Goal: Task Accomplishment & Management: Use online tool/utility

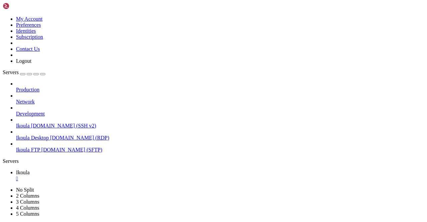
click at [41, 147] on span "[DOMAIN_NAME] (SFTP)" at bounding box center [71, 150] width 61 height 6
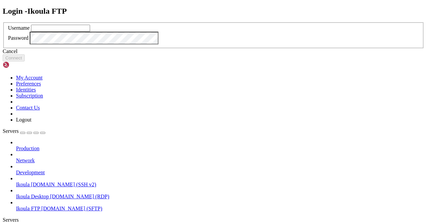
click at [90, 32] on input "text" at bounding box center [60, 28] width 59 height 7
type input "plb"
click button "Connect" at bounding box center [14, 57] width 22 height 7
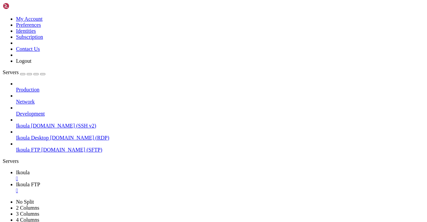
scroll to position [133, 0]
type input "/home/plb/advisor"
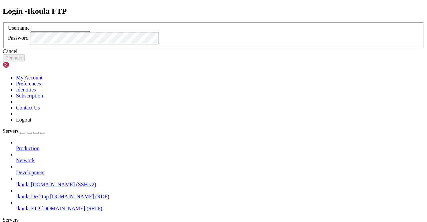
click at [90, 32] on input "text" at bounding box center [60, 28] width 59 height 7
type input "plb"
click button "Connect" at bounding box center [14, 57] width 22 height 7
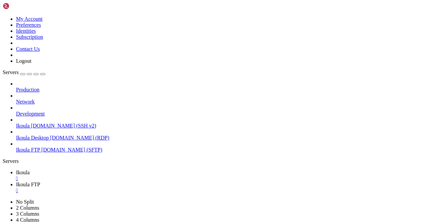
type input "/home/plb/advisor/src/views"
click at [30, 169] on span "Ikoula" at bounding box center [23, 172] width 14 height 6
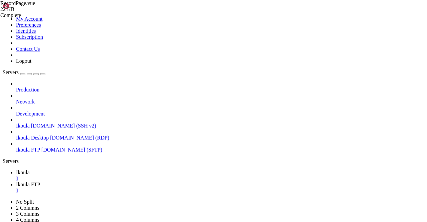
scroll to position [2920, 0]
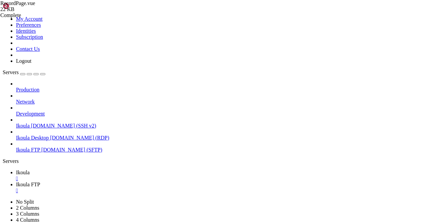
scroll to position [3, 1]
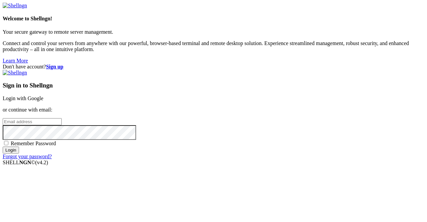
click at [43, 95] on link "Login with Google" at bounding box center [23, 98] width 41 height 6
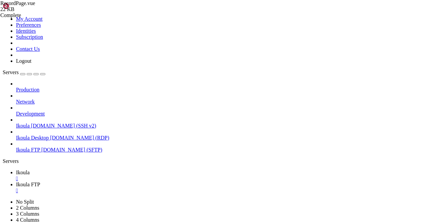
drag, startPoint x: 8, startPoint y: 437, endPoint x: 268, endPoint y: 471, distance: 261.4
copy div "INSERT INTO t_pi (pi_nom, pi_description, pi_lat, pi_lng, pi_toilettes, pi_douc…"
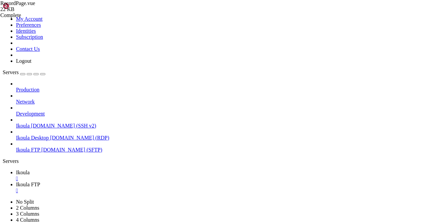
scroll to position [7669, 0]
drag, startPoint x: 4, startPoint y: 345, endPoint x: 71, endPoint y: 468, distance: 140.3
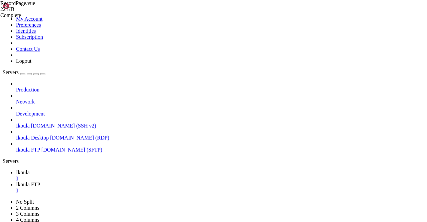
copy div "**********"
drag, startPoint x: 5, startPoint y: 345, endPoint x: 78, endPoint y: 474, distance: 148.8
copy div "**********"
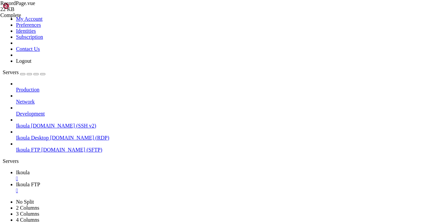
drag, startPoint x: 67, startPoint y: 463, endPoint x: 41, endPoint y: 470, distance: 26.9
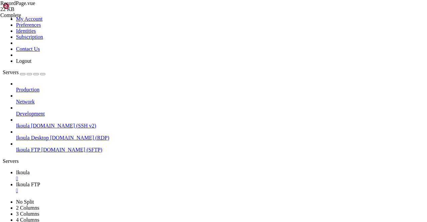
scroll to position [8103, 0]
drag, startPoint x: 102, startPoint y: 472, endPoint x: 105, endPoint y: 470, distance: 3.9
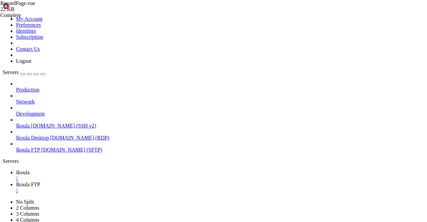
drag, startPoint x: 18, startPoint y: 340, endPoint x: 307, endPoint y: 464, distance: 314.1
copy div "Column | Type | Collation | Nullable | Default ----------------+---------------…"
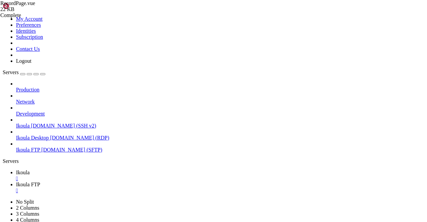
copy div "Column | Type | Collation | Nullable | Default ----------------+---------------…"
drag, startPoint x: 4, startPoint y: 470, endPoint x: 106, endPoint y: 466, distance: 102.1
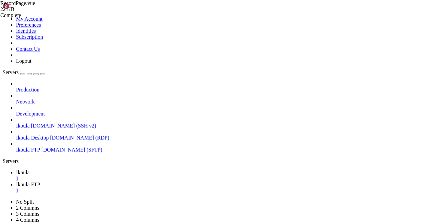
drag, startPoint x: 5, startPoint y: 470, endPoint x: 44, endPoint y: 470, distance: 38.7
drag, startPoint x: 197, startPoint y: 468, endPoint x: 7, endPoint y: 471, distance: 190.5
copy x-row "ERROR: identity column type must be smallint, integer, or bigint"
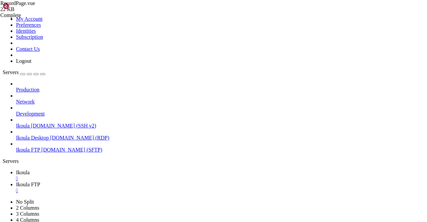
scroll to position [10811, 0]
drag, startPoint x: 5, startPoint y: 372, endPoint x: 209, endPoint y: 413, distance: 207.9
drag, startPoint x: 4, startPoint y: 373, endPoint x: 156, endPoint y: 394, distance: 153.5
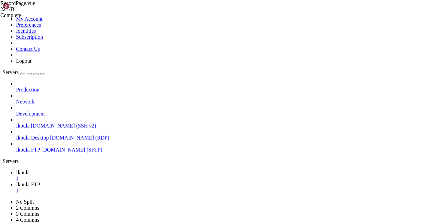
drag, startPoint x: 188, startPoint y: 387, endPoint x: 6, endPoint y: 374, distance: 182.6
copy div "INSERT INTO t_pi (pi_nom, pi_description, pi_lat, pi_lng, pi_toilettes, pi_douc…"
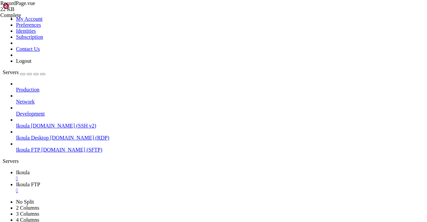
scroll to position [13076, 0]
drag, startPoint x: 66, startPoint y: 374, endPoint x: 129, endPoint y: 372, distance: 63.4
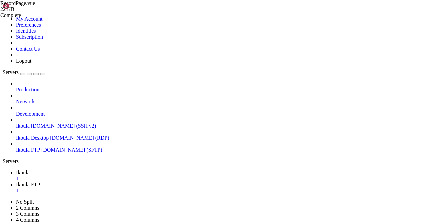
drag, startPoint x: 29, startPoint y: 373, endPoint x: 199, endPoint y: 378, distance: 170.5
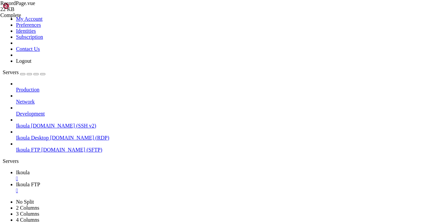
scroll to position [22965, 0]
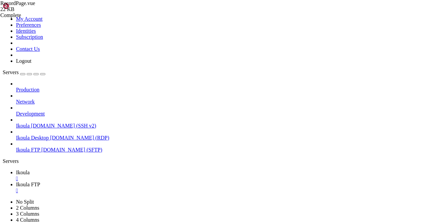
click at [113, 175] on div "" at bounding box center [220, 178] width 408 height 6
click at [123, 175] on div "" at bounding box center [220, 178] width 408 height 6
